Goal: Find specific page/section: Find specific page/section

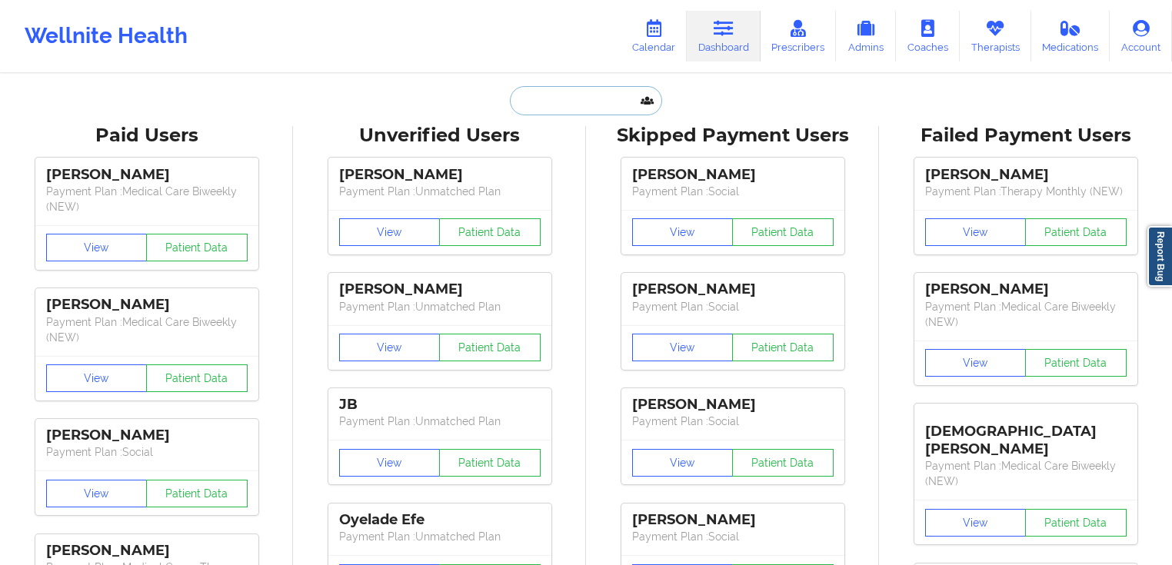
click at [594, 98] on input "text" at bounding box center [586, 100] width 152 height 29
paste input "[PERSON_NAME]"
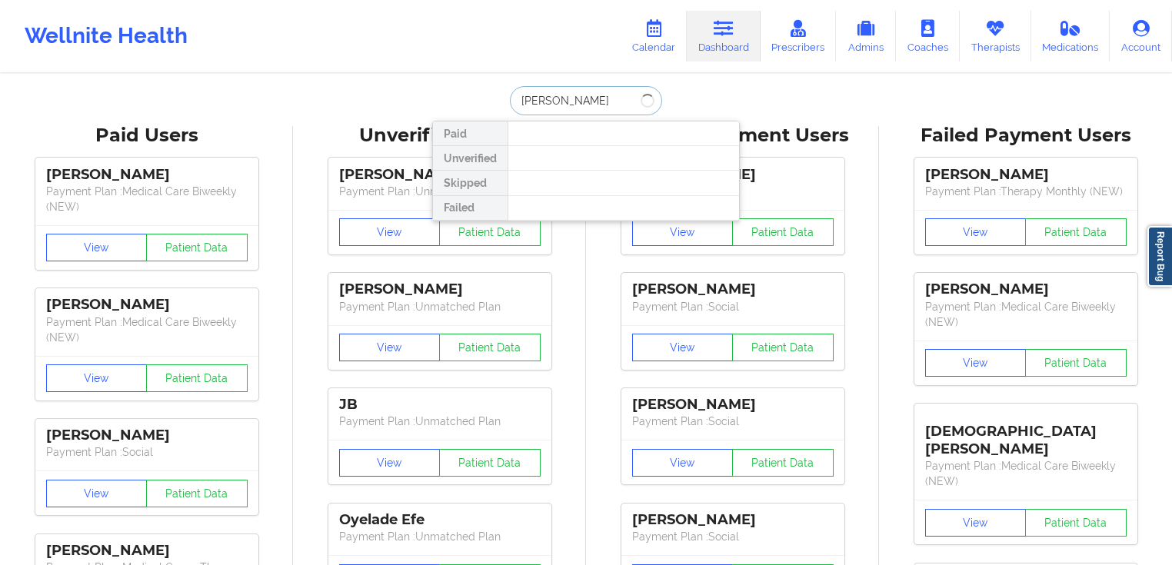
click at [557, 93] on input "[PERSON_NAME]" at bounding box center [586, 100] width 152 height 29
type input "[PERSON_NAME]"
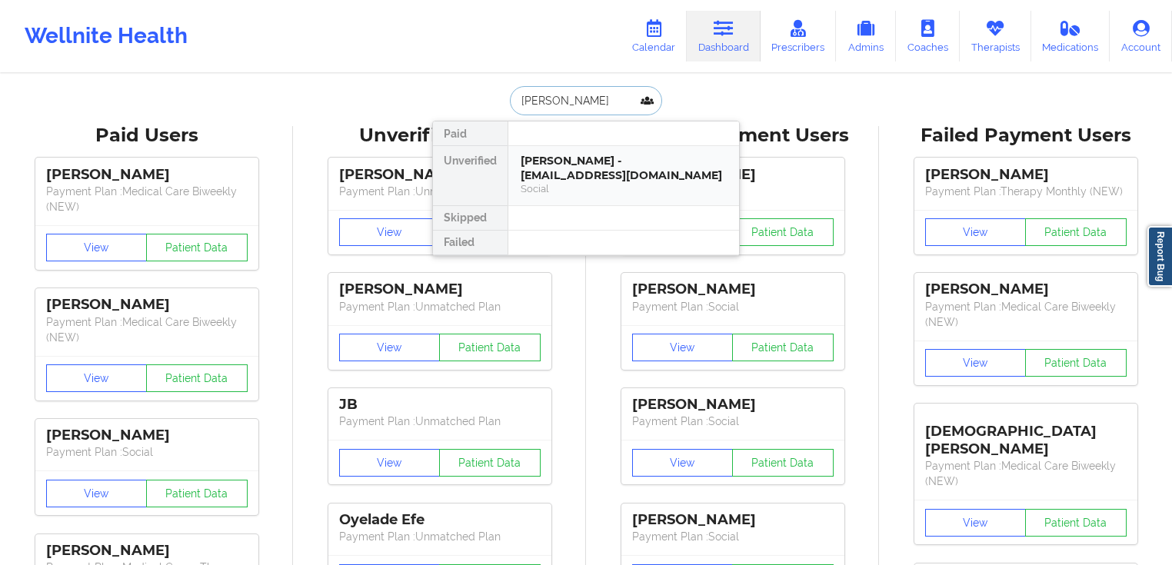
click at [605, 163] on div "[PERSON_NAME] - [EMAIL_ADDRESS][DOMAIN_NAME]" at bounding box center [624, 168] width 206 height 28
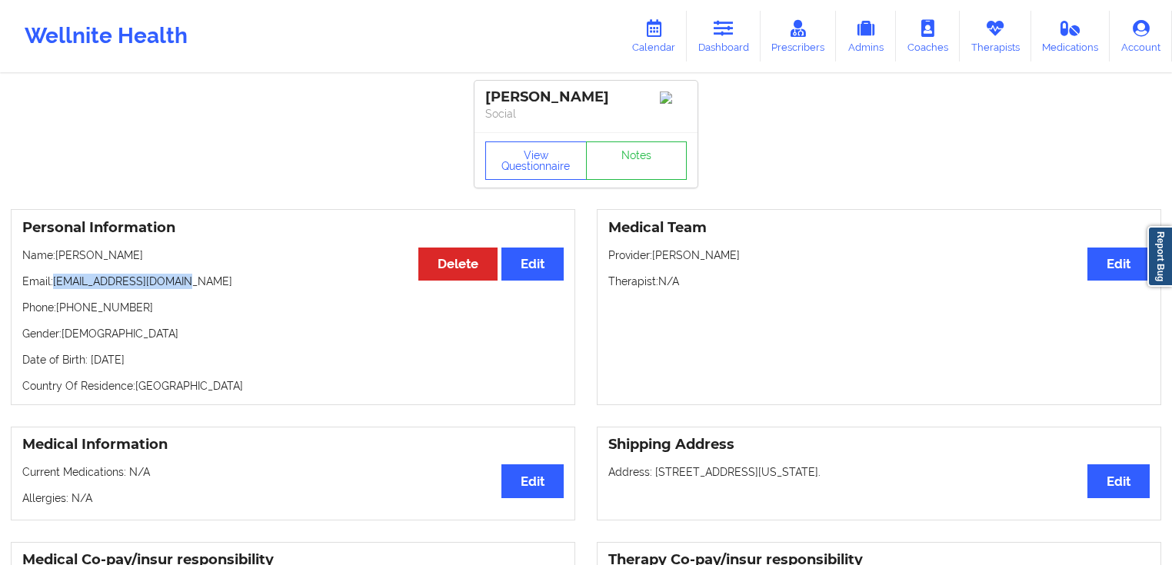
drag, startPoint x: 158, startPoint y: 278, endPoint x: 55, endPoint y: 277, distance: 102.3
click at [55, 277] on div "Personal Information Edit Delete Name: [PERSON_NAME] Email: [PERSON_NAME][EMAIL…" at bounding box center [293, 307] width 564 height 196
copy p "[EMAIL_ADDRESS][DOMAIN_NAME]"
click at [744, 53] on link "Dashboard" at bounding box center [724, 36] width 74 height 51
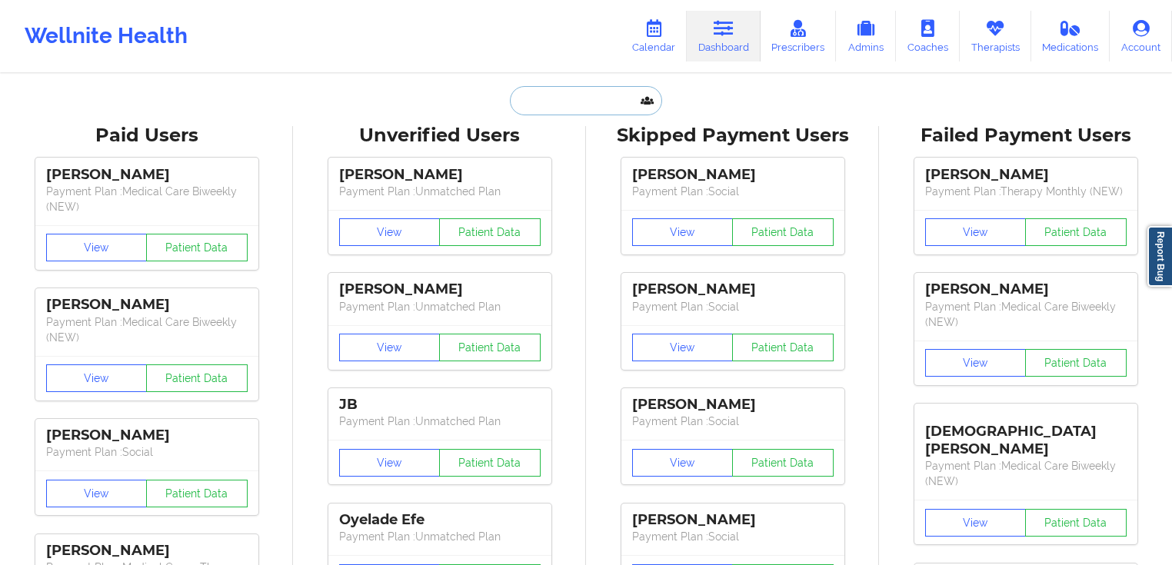
drag, startPoint x: 646, startPoint y: 107, endPoint x: 638, endPoint y: 105, distance: 8.0
click at [645, 107] on input "text" at bounding box center [586, 100] width 152 height 29
paste input "[EMAIL_ADDRESS][DOMAIN_NAME]"
type input "[EMAIL_ADDRESS][DOMAIN_NAME]"
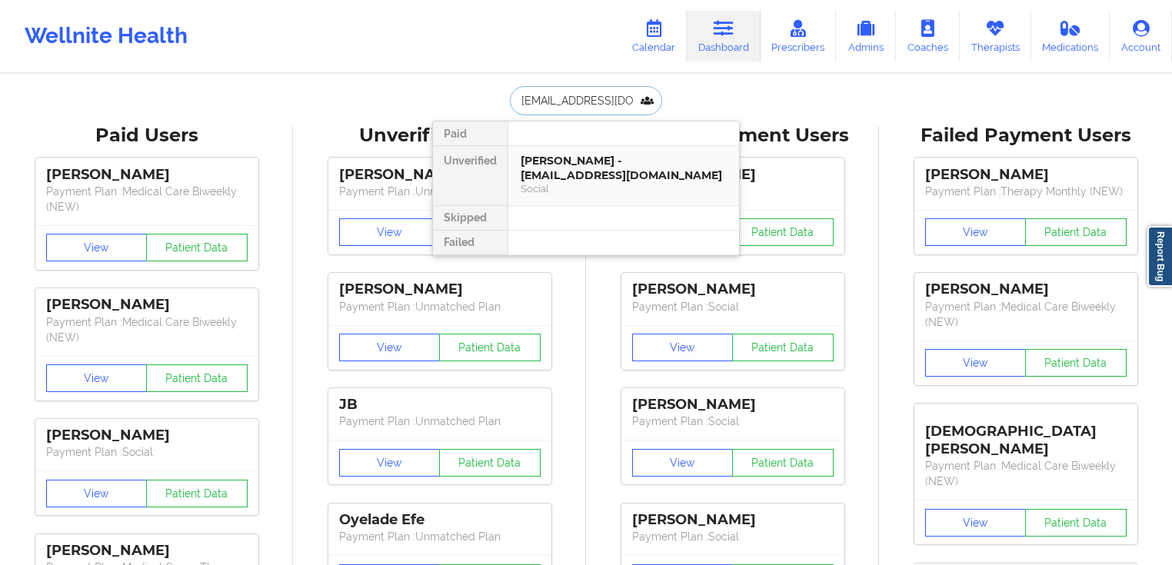
click at [614, 151] on div "[PERSON_NAME] - [EMAIL_ADDRESS][DOMAIN_NAME] Social" at bounding box center [623, 175] width 231 height 59
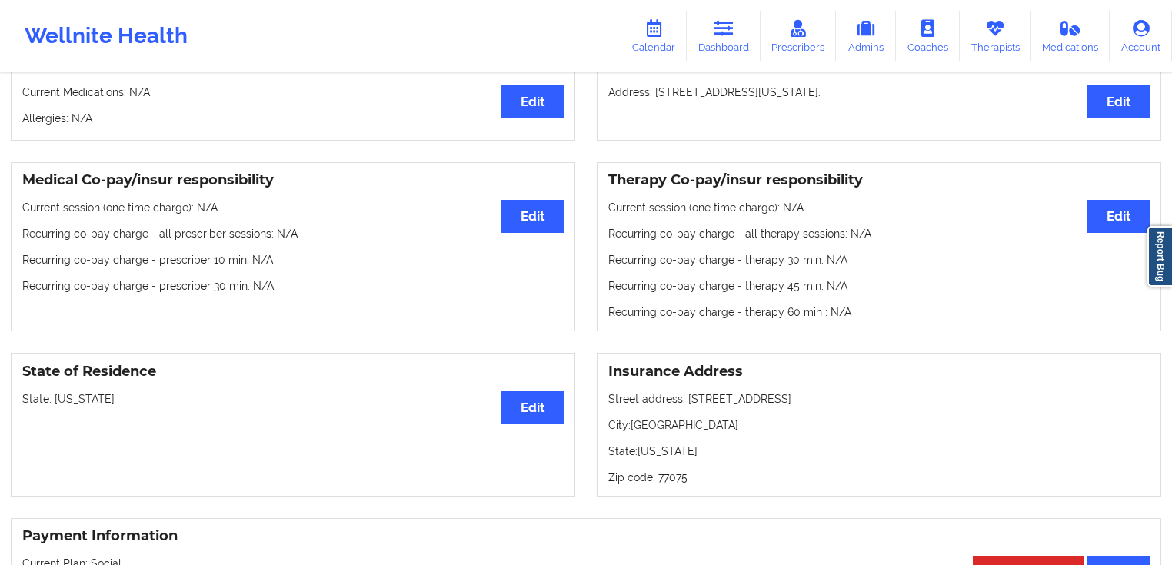
scroll to position [369, 0]
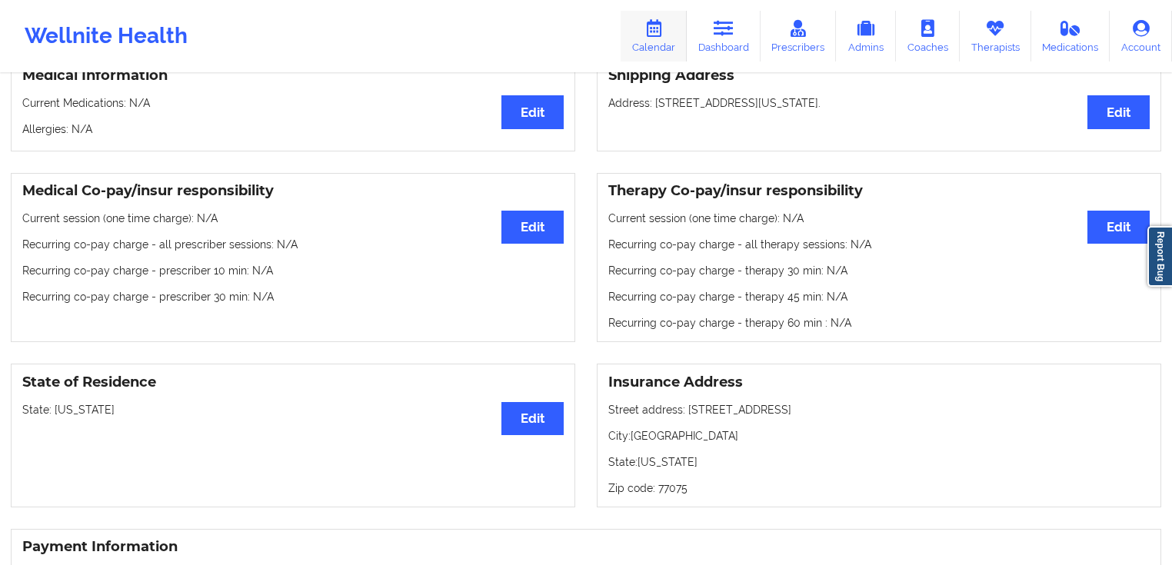
click at [654, 39] on link "Calendar" at bounding box center [654, 36] width 66 height 51
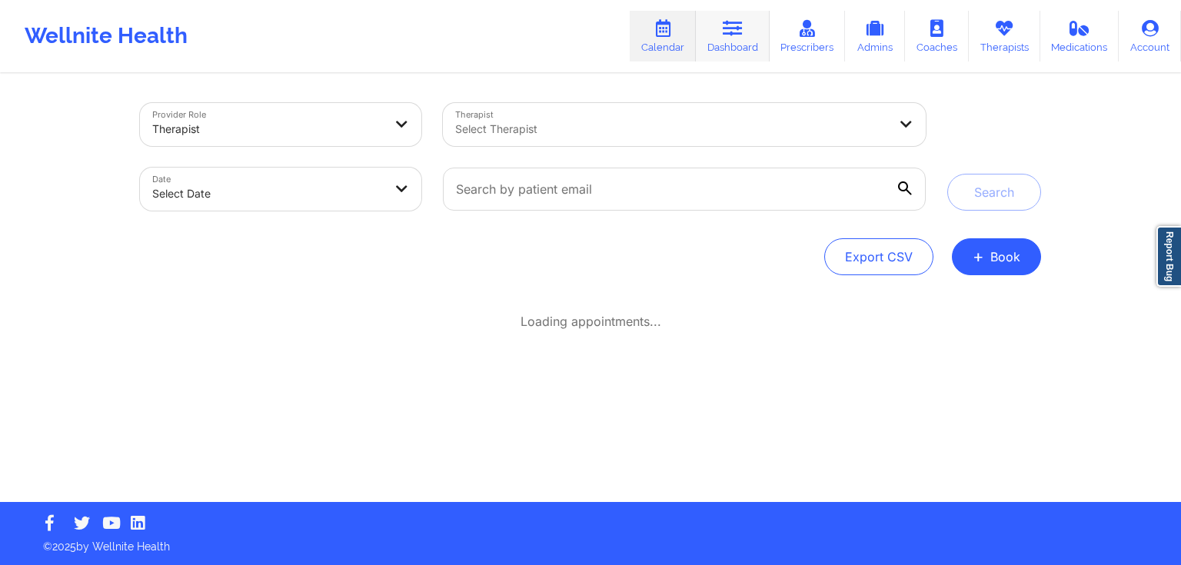
click at [737, 43] on link "Dashboard" at bounding box center [733, 36] width 74 height 51
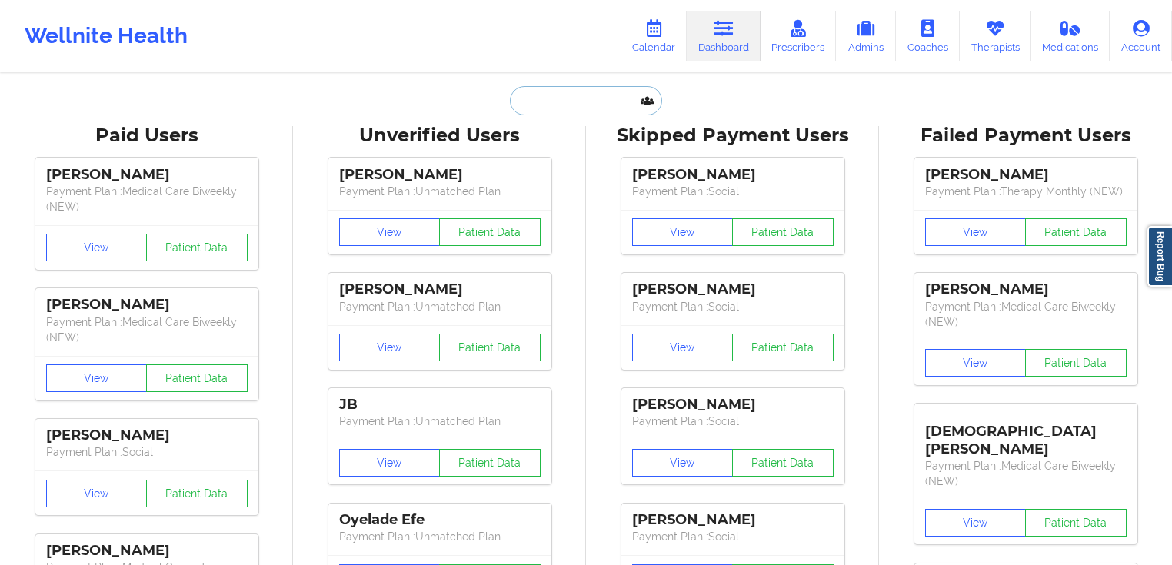
click at [631, 93] on input "text" at bounding box center [586, 100] width 152 height 29
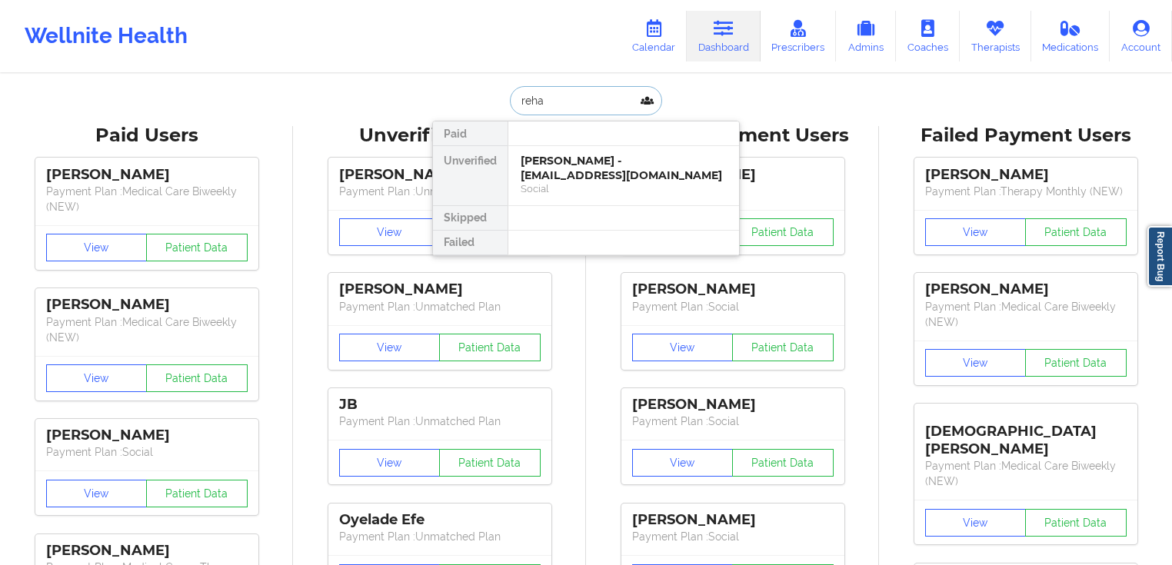
type input "rehan"
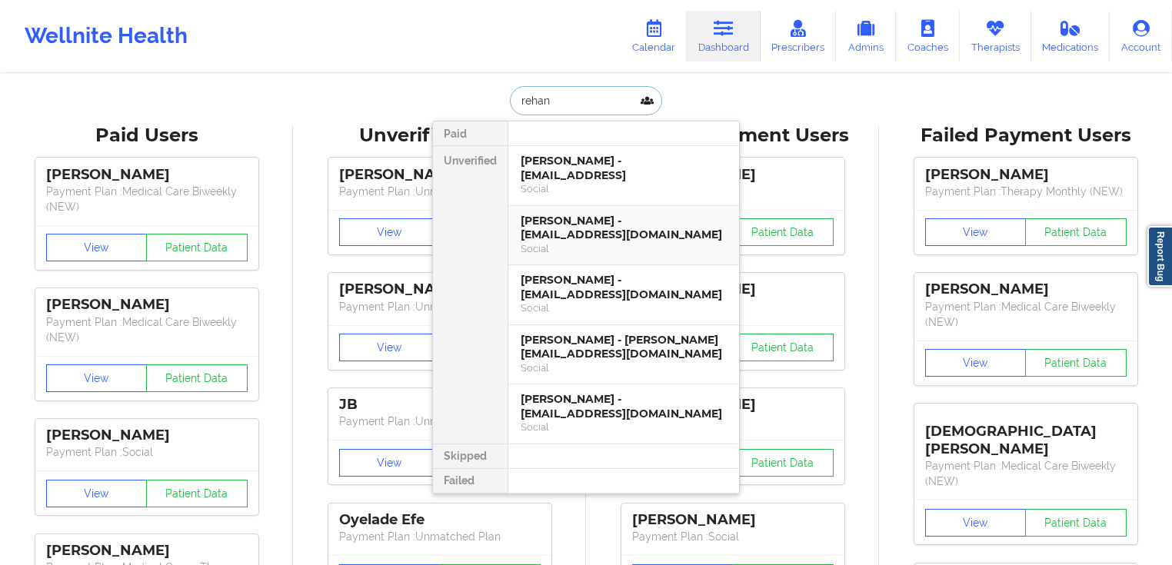
click at [651, 224] on div "[PERSON_NAME] - [EMAIL_ADDRESS][DOMAIN_NAME]" at bounding box center [624, 228] width 206 height 28
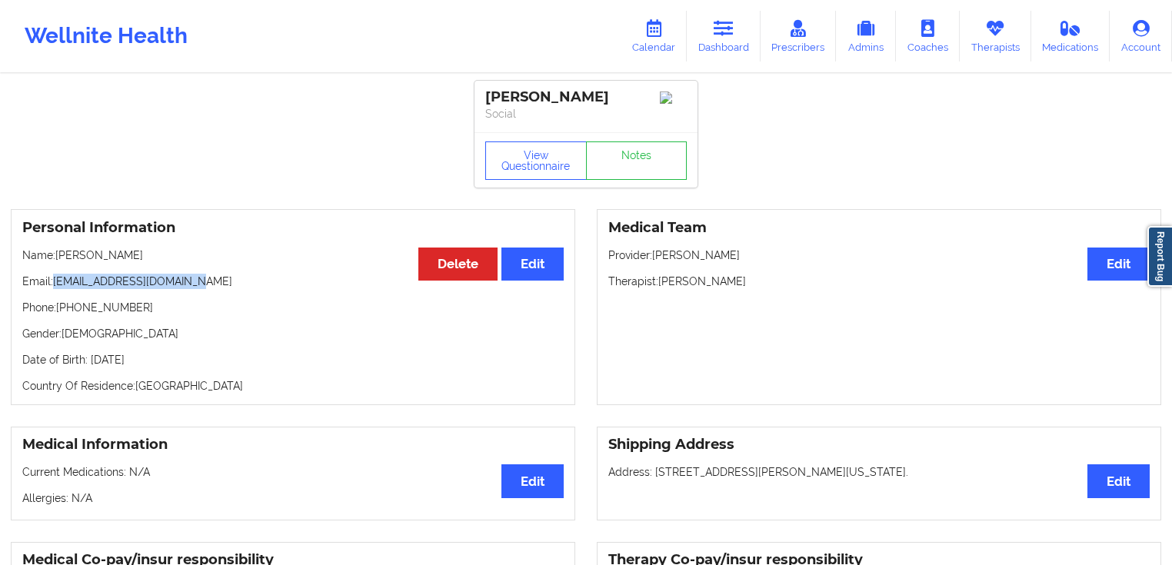
drag, startPoint x: 111, startPoint y: 289, endPoint x: 55, endPoint y: 289, distance: 55.4
click at [55, 289] on p "Email: [EMAIL_ADDRESS][DOMAIN_NAME]" at bounding box center [292, 281] width 541 height 15
copy p "[EMAIL_ADDRESS][DOMAIN_NAME]"
click at [711, 44] on link "Dashboard" at bounding box center [724, 36] width 74 height 51
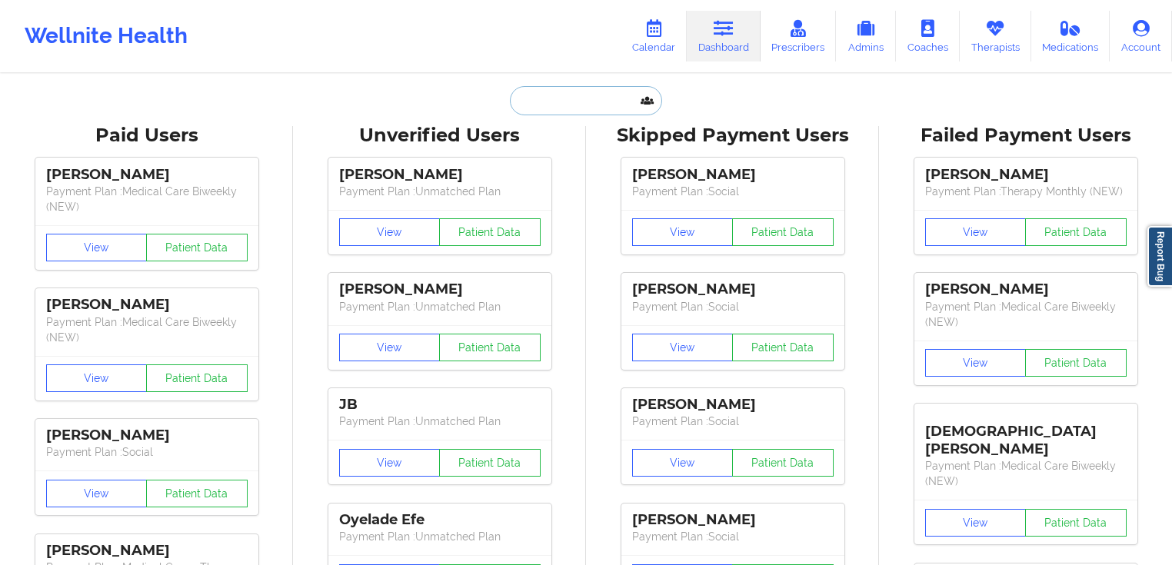
click at [580, 104] on input "text" at bounding box center [586, 100] width 152 height 29
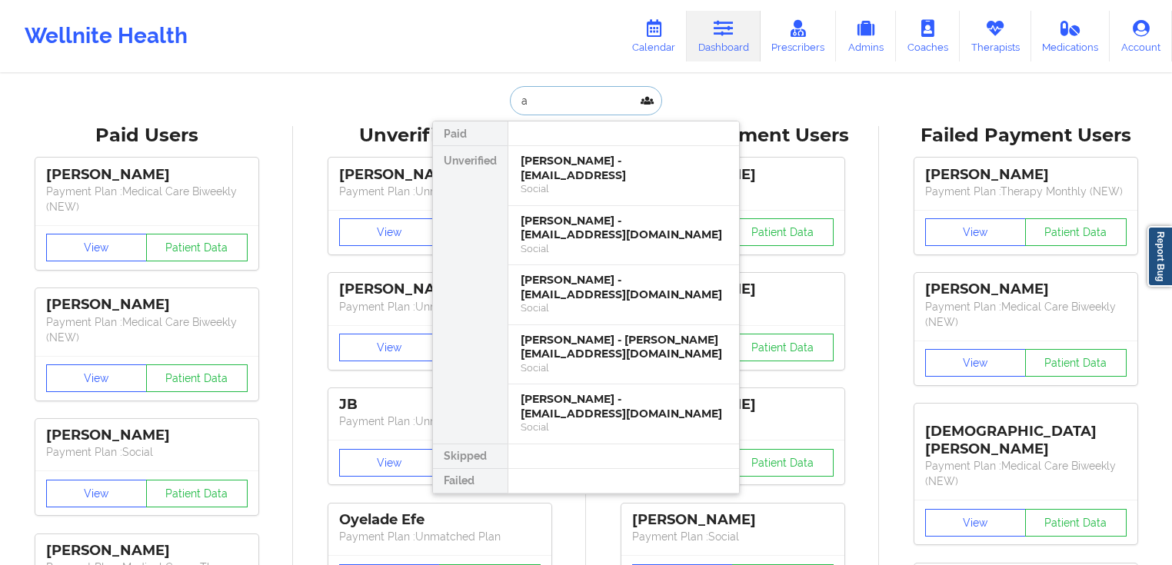
paste input "[PERSON_NAME]"
paste input "text"
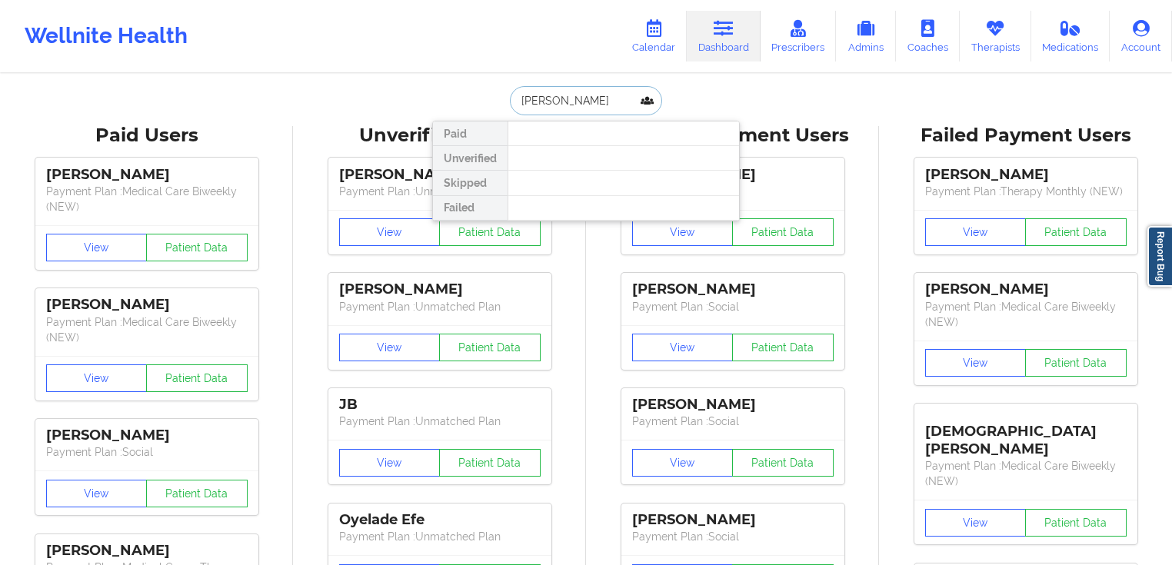
drag, startPoint x: 611, startPoint y: 102, endPoint x: 548, endPoint y: 96, distance: 63.3
click at [548, 96] on input "[PERSON_NAME]" at bounding box center [586, 100] width 152 height 29
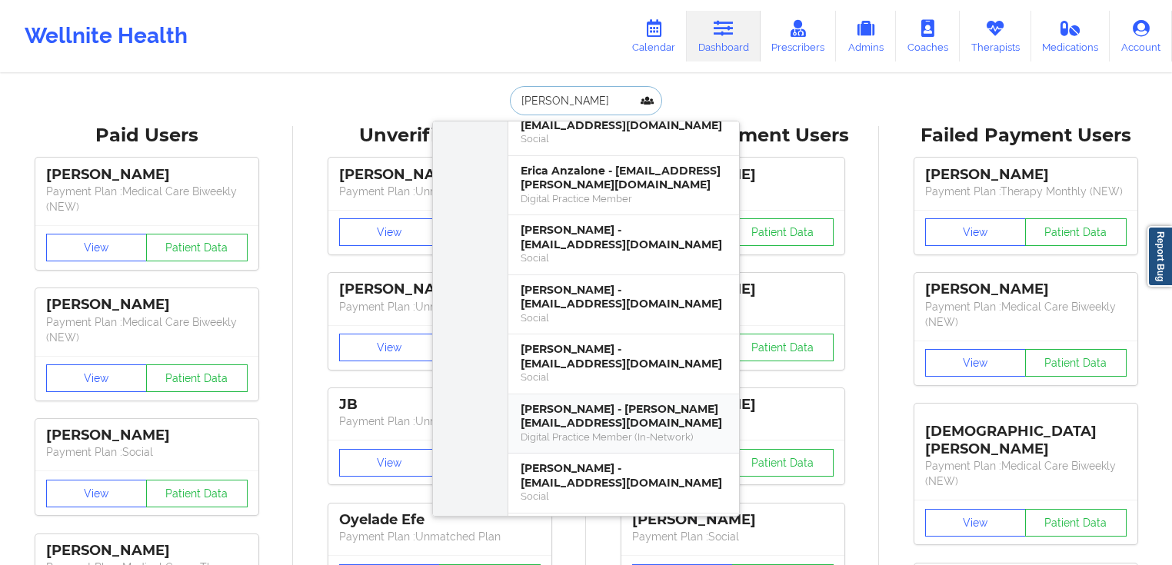
scroll to position [2153, 0]
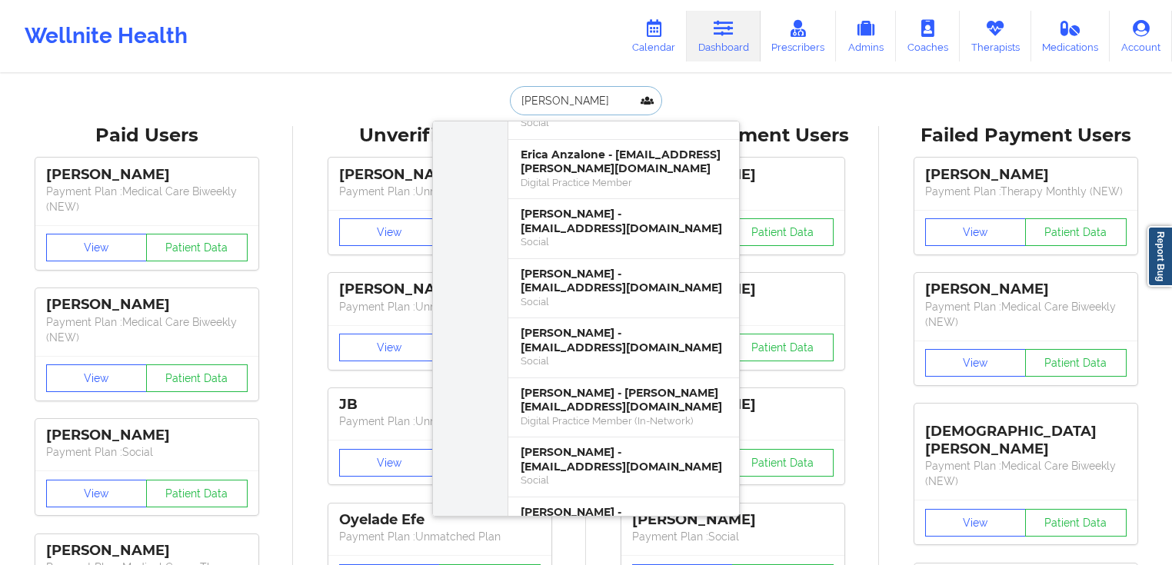
paste input "[EMAIL_ADDRESS][DOMAIN_NAME]"
paste input "text"
type input "[EMAIL_ADDRESS][DOMAIN_NAME]"
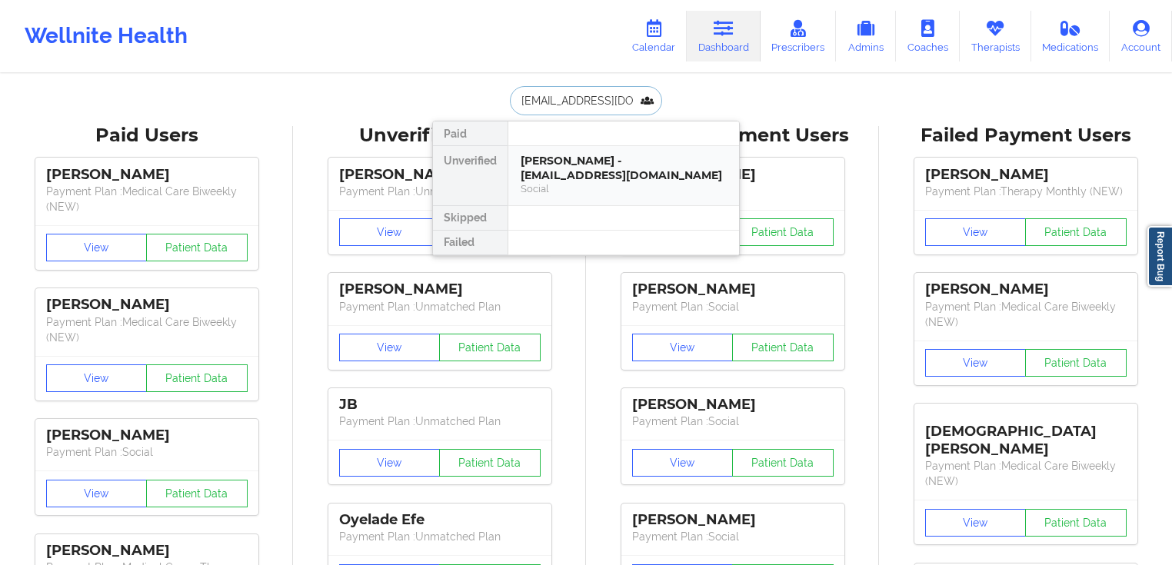
click at [604, 194] on div "Social" at bounding box center [624, 188] width 206 height 13
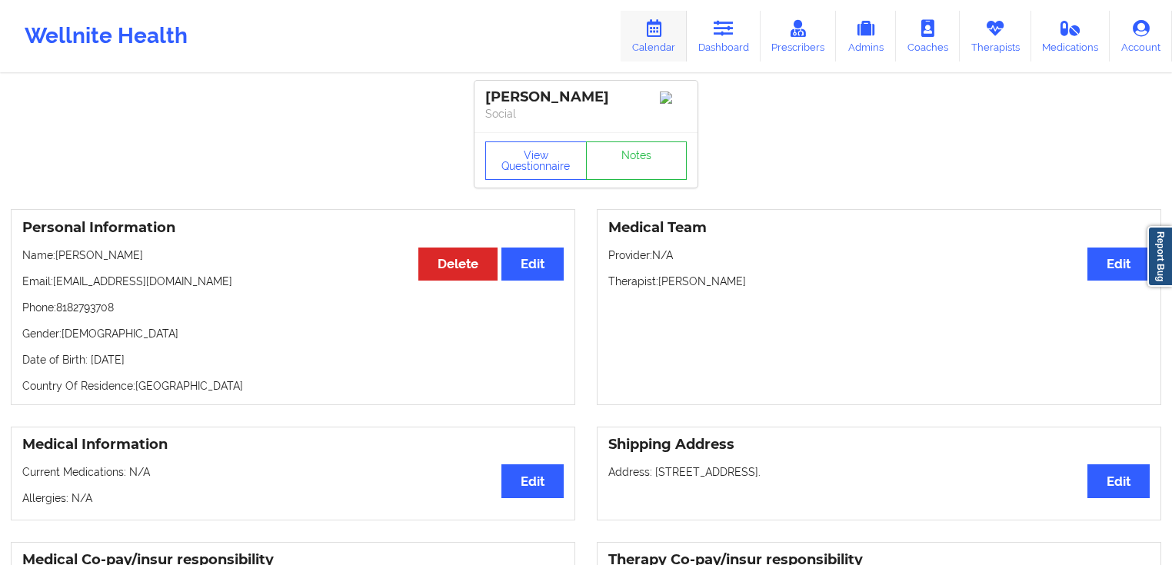
drag, startPoint x: 676, startPoint y: 38, endPoint x: 674, endPoint y: 45, distance: 7.8
click at [676, 37] on link "Calendar" at bounding box center [654, 36] width 66 height 51
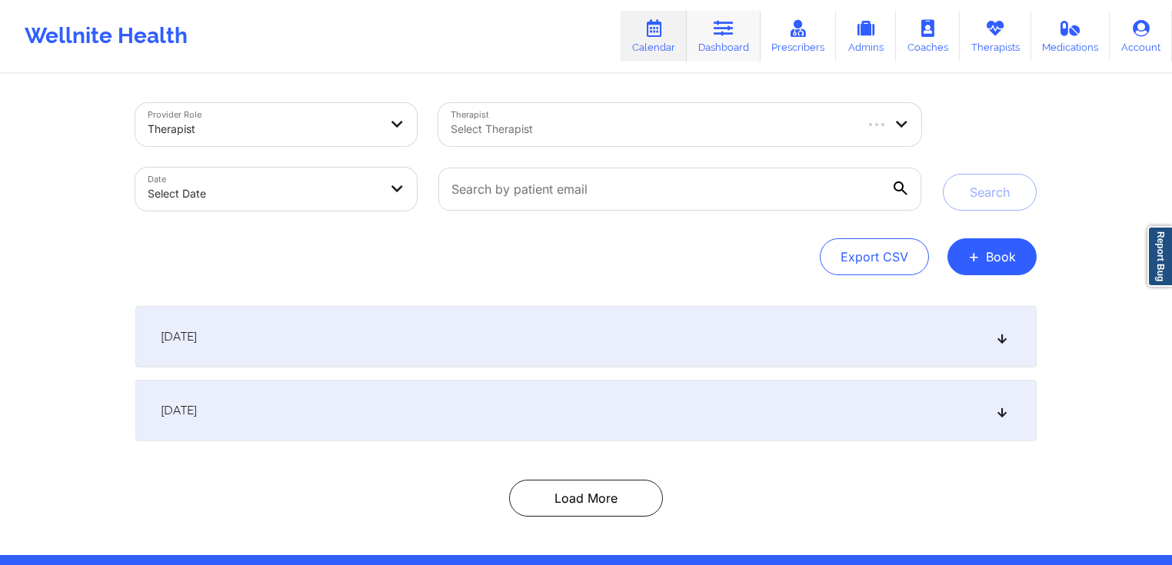
click at [737, 45] on link "Dashboard" at bounding box center [724, 36] width 74 height 51
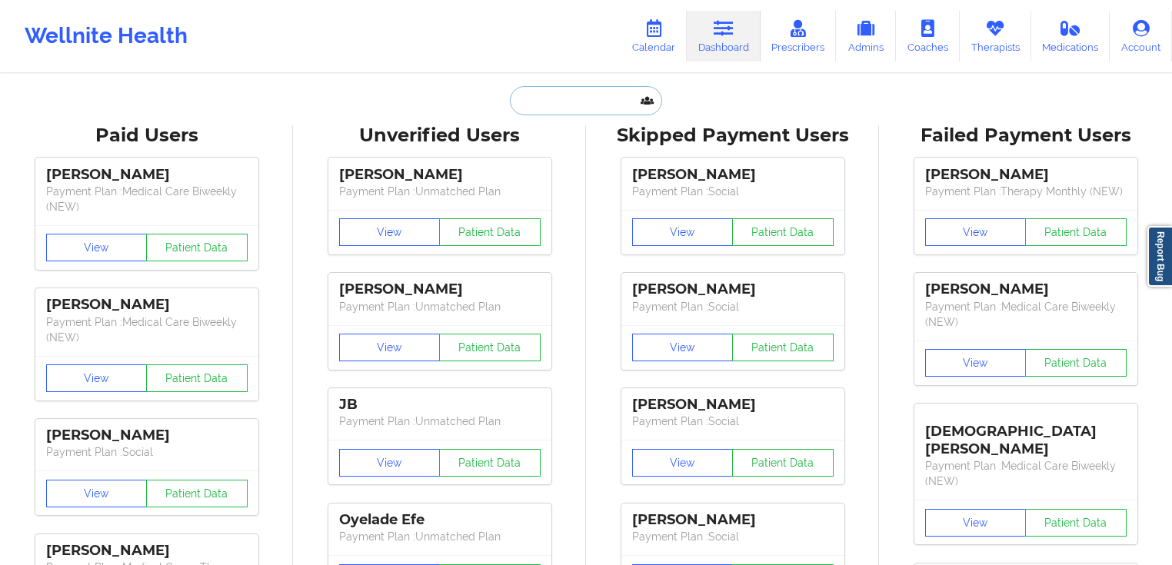
click at [634, 97] on input "text" at bounding box center [586, 100] width 152 height 29
paste input "[PERSON_NAME]"
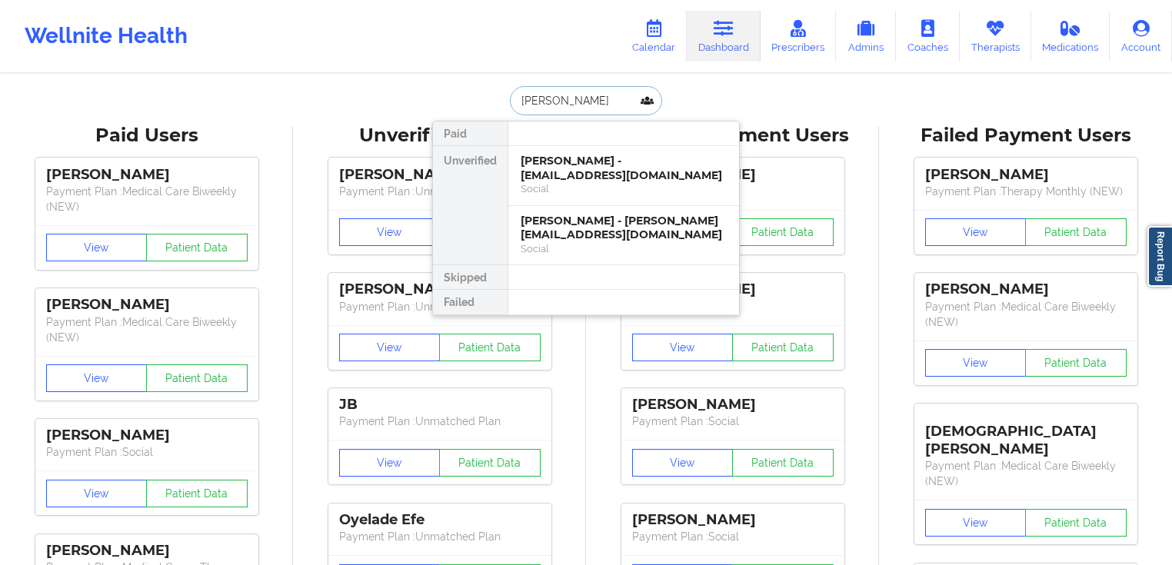
type input "[PERSON_NAME]"
click at [627, 159] on div "[PERSON_NAME] - [EMAIL_ADDRESS][DOMAIN_NAME]" at bounding box center [624, 168] width 206 height 28
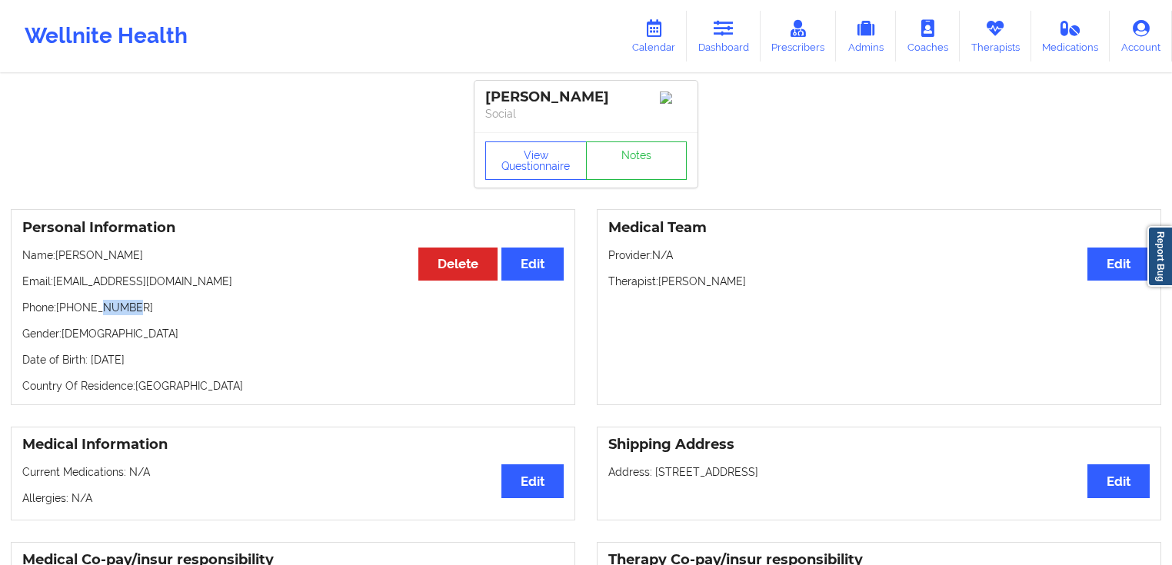
drag, startPoint x: 154, startPoint y: 315, endPoint x: 113, endPoint y: 305, distance: 42.2
click at [98, 308] on p "Phone: [PHONE_NUMBER]" at bounding box center [292, 307] width 541 height 15
click at [169, 289] on p "Email: [EMAIL_ADDRESS][DOMAIN_NAME]" at bounding box center [292, 281] width 541 height 15
drag, startPoint x: 185, startPoint y: 283, endPoint x: 161, endPoint y: 288, distance: 23.5
click at [161, 288] on p "Email: [EMAIL_ADDRESS][DOMAIN_NAME]" at bounding box center [292, 281] width 541 height 15
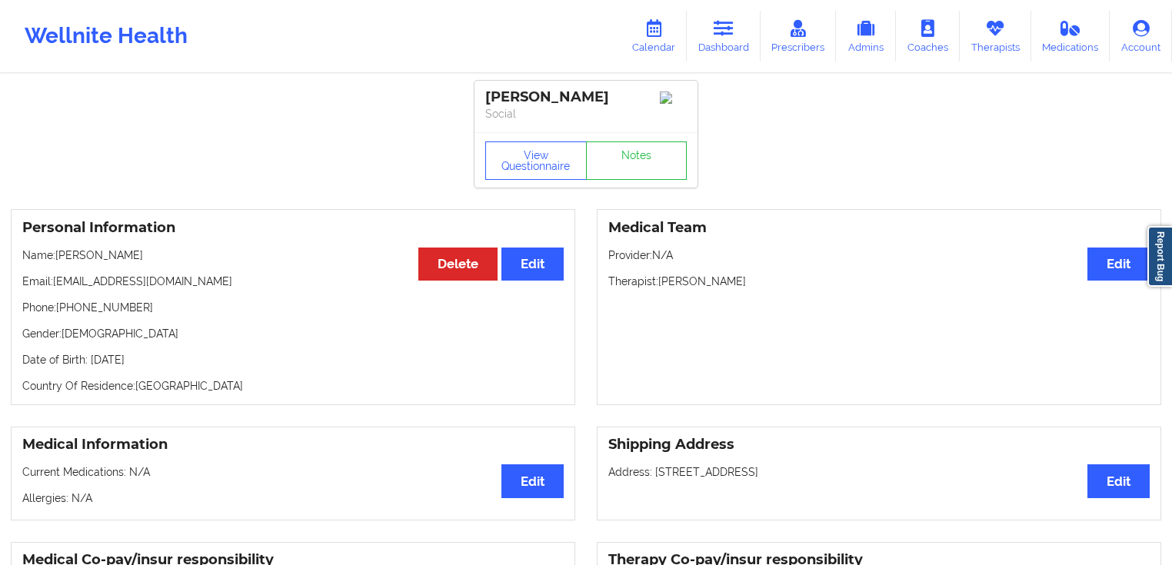
click at [168, 287] on p "Email: [EMAIL_ADDRESS][DOMAIN_NAME]" at bounding box center [292, 281] width 541 height 15
drag, startPoint x: 191, startPoint y: 286, endPoint x: 55, endPoint y: 286, distance: 136.1
click at [55, 286] on p "Email: [EMAIL_ADDRESS][DOMAIN_NAME]" at bounding box center [292, 281] width 541 height 15
copy p "[EMAIL_ADDRESS][DOMAIN_NAME]"
click at [732, 40] on link "Dashboard" at bounding box center [724, 36] width 74 height 51
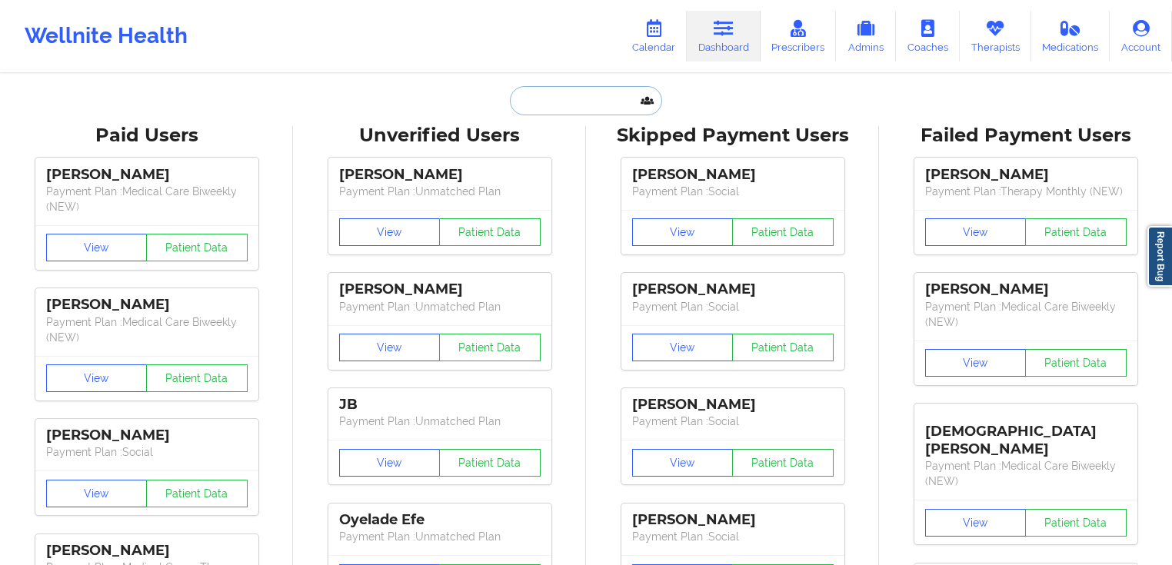
click at [602, 93] on input "text" at bounding box center [586, 100] width 152 height 29
paste input "[PERSON_NAME]"
type input "[PERSON_NAME]"
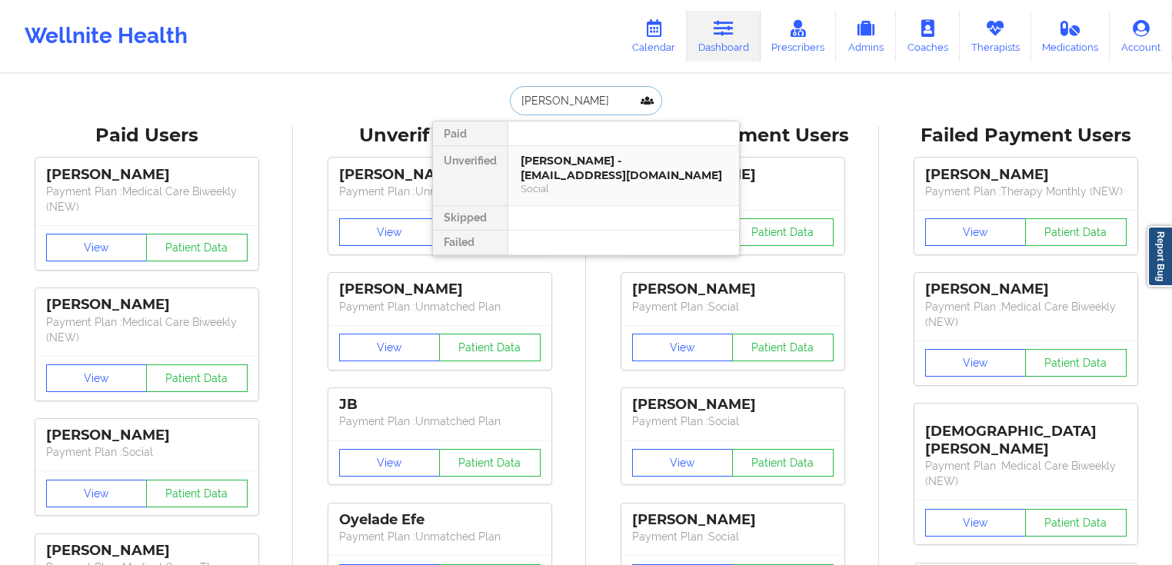
click at [619, 167] on div "[PERSON_NAME] - [EMAIL_ADDRESS][DOMAIN_NAME]" at bounding box center [624, 168] width 206 height 28
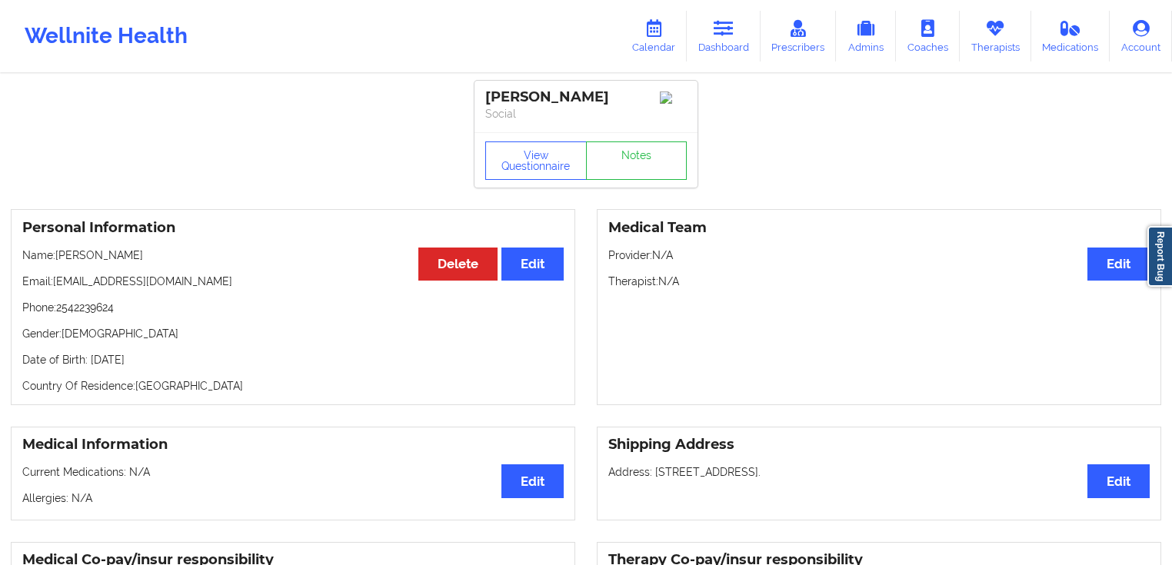
drag, startPoint x: 223, startPoint y: 282, endPoint x: 55, endPoint y: 282, distance: 168.4
click at [55, 282] on p "Email: [EMAIL_ADDRESS][DOMAIN_NAME]" at bounding box center [292, 281] width 541 height 15
copy p "[EMAIL_ADDRESS][DOMAIN_NAME]"
click at [715, 40] on link "Dashboard" at bounding box center [724, 36] width 74 height 51
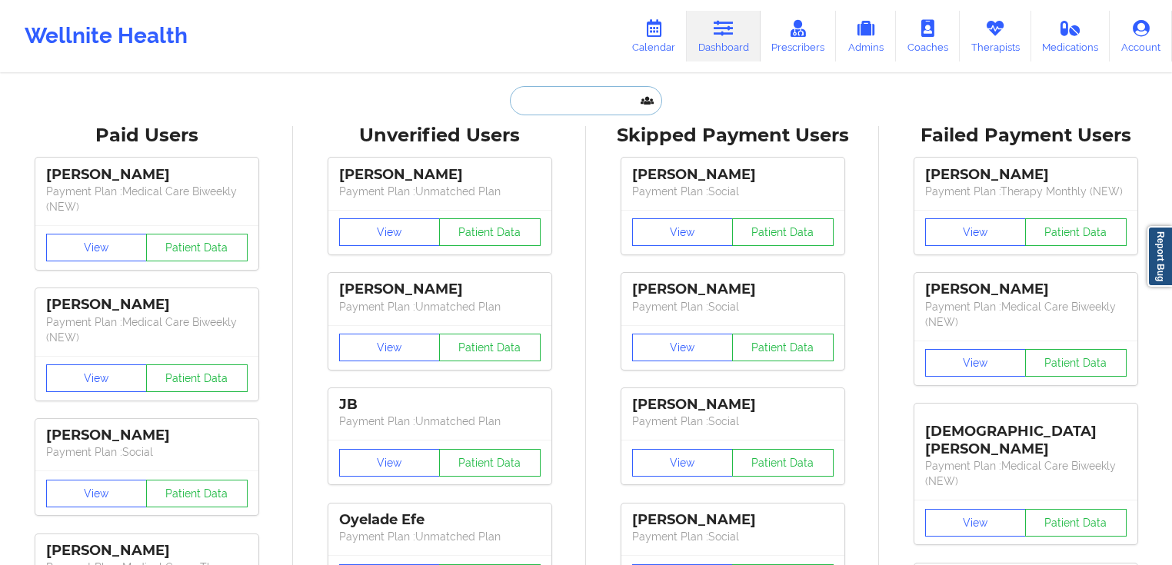
click at [594, 105] on input "text" at bounding box center [586, 100] width 152 height 29
paste input "[PERSON_NAME]"
type input "[PERSON_NAME]"
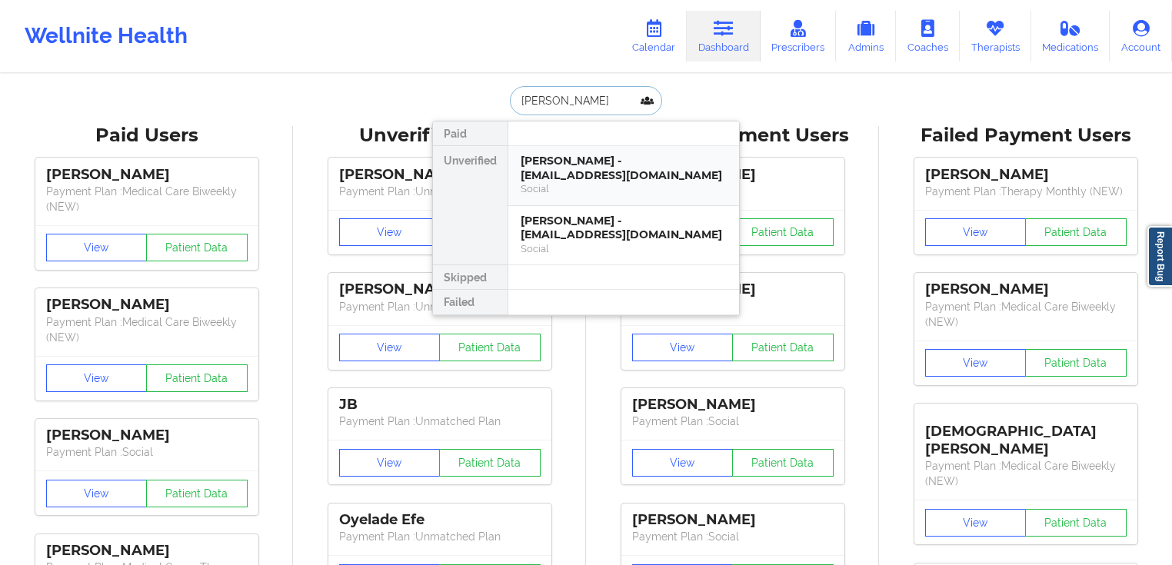
drag, startPoint x: 588, startPoint y: 172, endPoint x: 686, endPoint y: 181, distance: 98.8
click at [686, 181] on div "[PERSON_NAME] - [EMAIL_ADDRESS][DOMAIN_NAME]" at bounding box center [624, 168] width 206 height 28
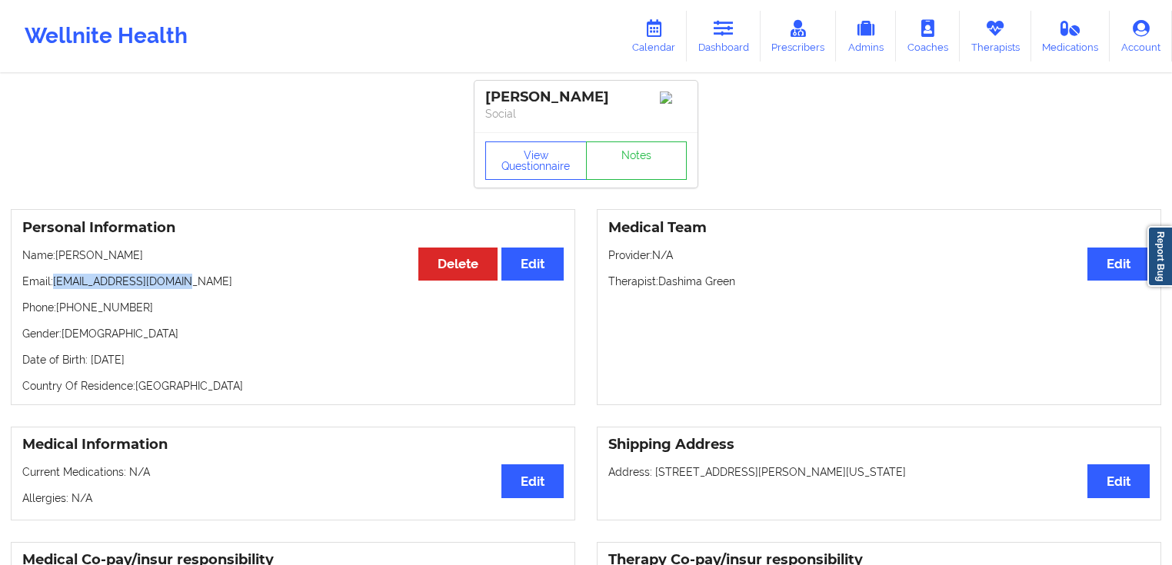
drag, startPoint x: 191, startPoint y: 286, endPoint x: 55, endPoint y: 288, distance: 136.1
click at [55, 288] on p "Email: [EMAIL_ADDRESS][DOMAIN_NAME]" at bounding box center [292, 281] width 541 height 15
copy p "[EMAIL_ADDRESS][DOMAIN_NAME]"
